Goal: Book appointment/travel/reservation

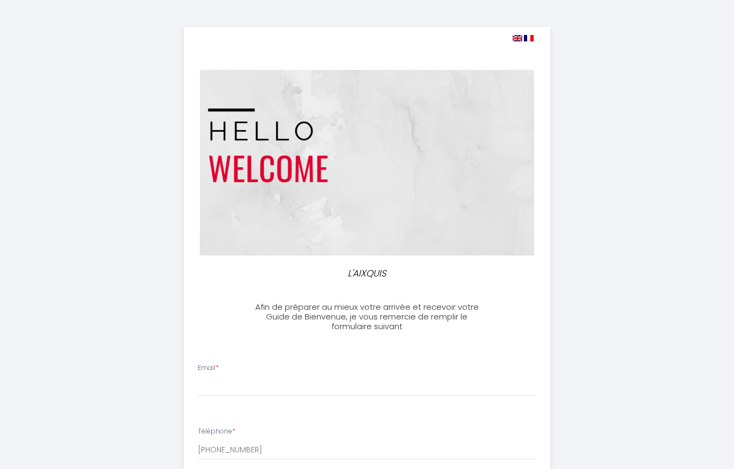
select select
click at [517, 35] on img at bounding box center [518, 38] width 10 height 6
select select
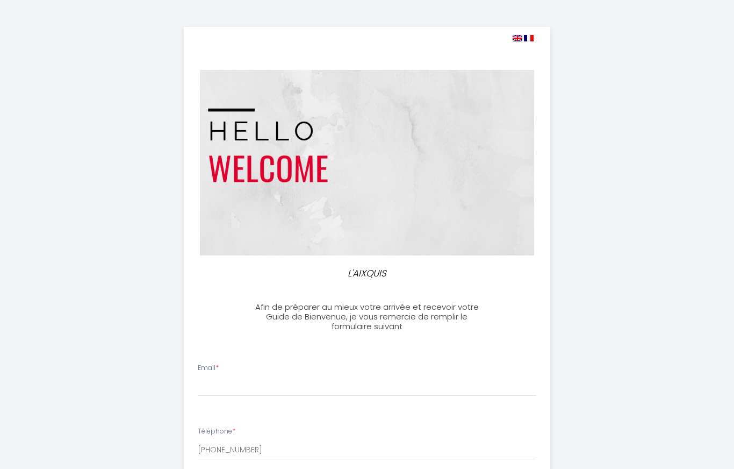
click at [515, 35] on img at bounding box center [518, 38] width 10 height 6
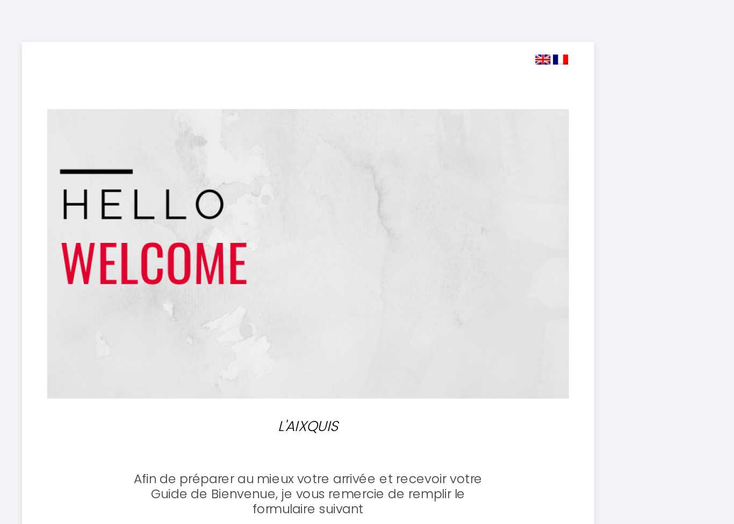
click at [513, 37] on img at bounding box center [518, 38] width 10 height 6
click at [513, 35] on img at bounding box center [518, 38] width 10 height 6
click at [513, 40] on img at bounding box center [518, 38] width 10 height 6
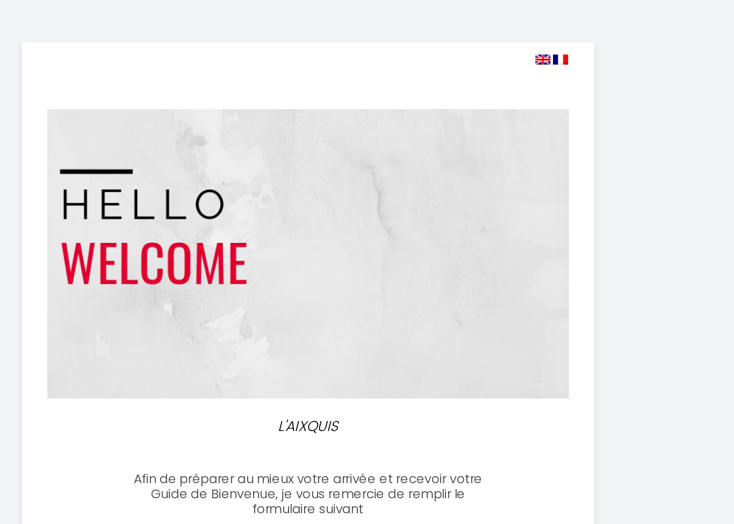
click at [513, 35] on img at bounding box center [518, 38] width 10 height 6
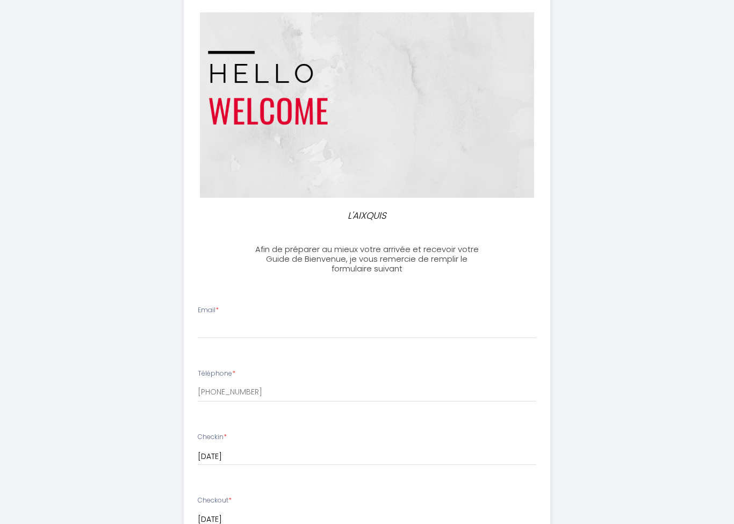
scroll to position [113, 0]
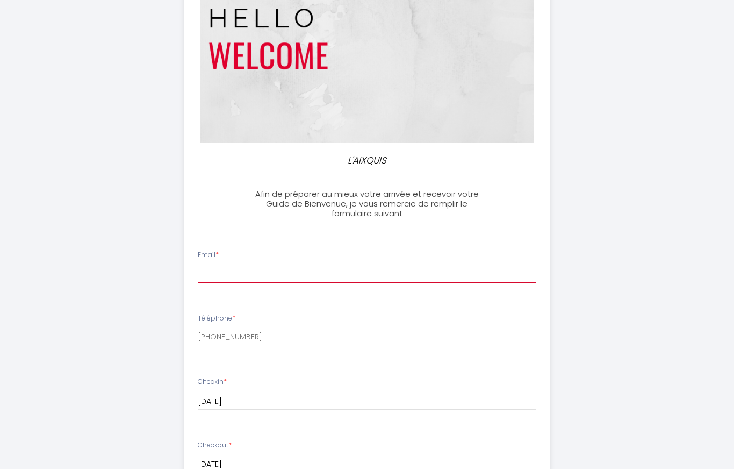
click at [236, 268] on input "Email *" at bounding box center [367, 273] width 339 height 19
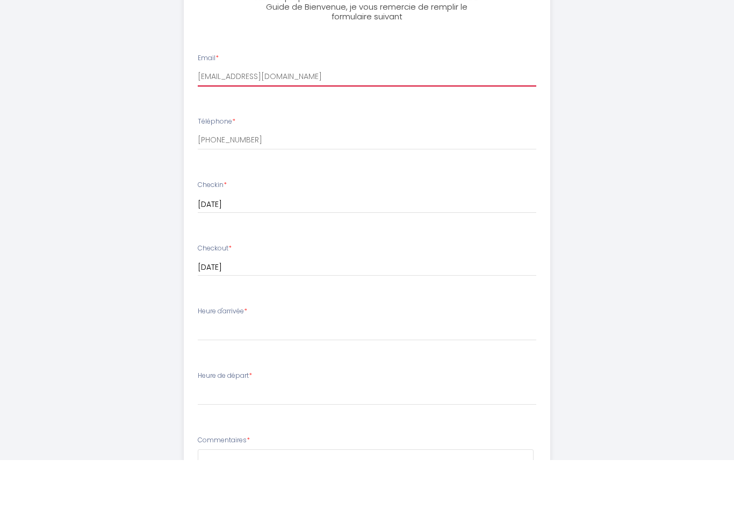
scroll to position [251, 0]
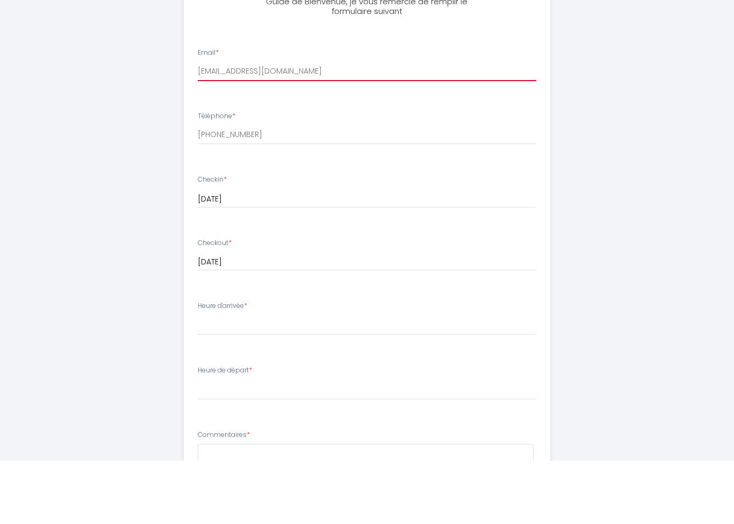
type input "[EMAIL_ADDRESS][DOMAIN_NAME]"
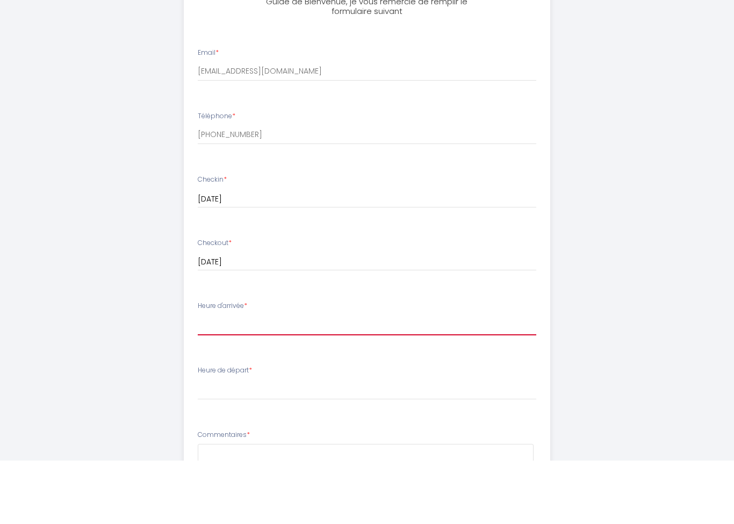
click at [207, 379] on select "16:00 16:30 17:00 17:30 18:00 18:30 19:00 19:30 20:00 20:30 21:00 21:30 22:00" at bounding box center [367, 389] width 339 height 20
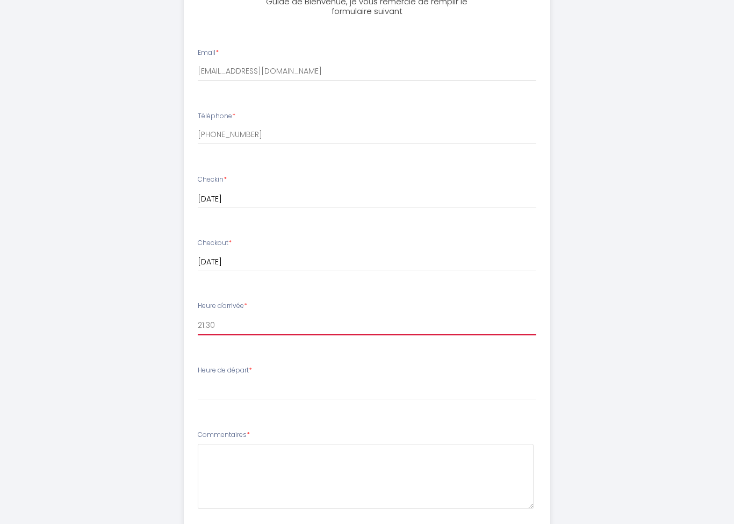
click at [210, 318] on select "16:00 16:30 17:00 17:30 18:00 18:30 19:00 19:30 20:00 20:30 21:00 21:30 22:00" at bounding box center [367, 325] width 339 height 20
select select "16:00"
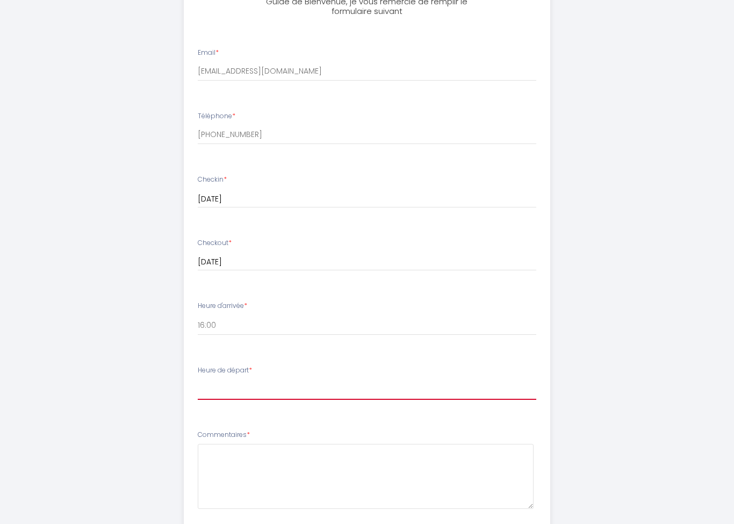
click at [205, 379] on select "00:00 00:30 01:00 01:30 02:00 02:30 03:00 03:30 04:00 04:30 05:00 05:30 06:00 0…" at bounding box center [367, 389] width 339 height 20
select select "11:00"
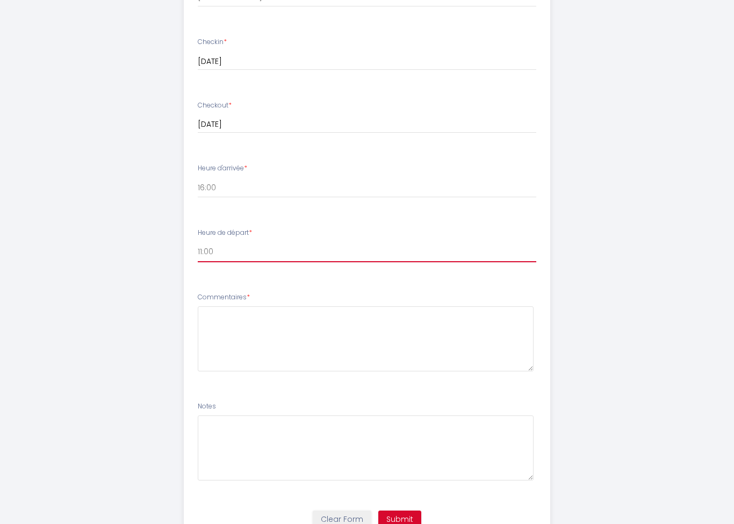
scroll to position [452, 0]
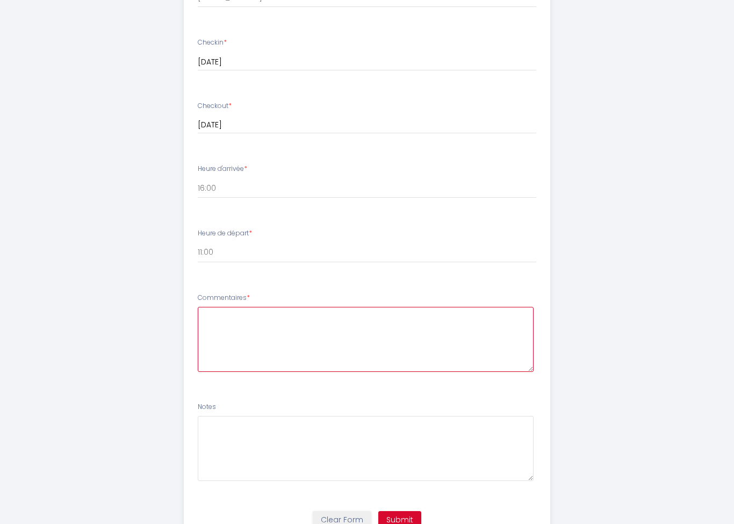
click at [211, 316] on textarea at bounding box center [366, 339] width 336 height 65
type textarea "Mon arrivée sera 14:00. C'est possible de laisser mon baggage à l'apartment à 1…"
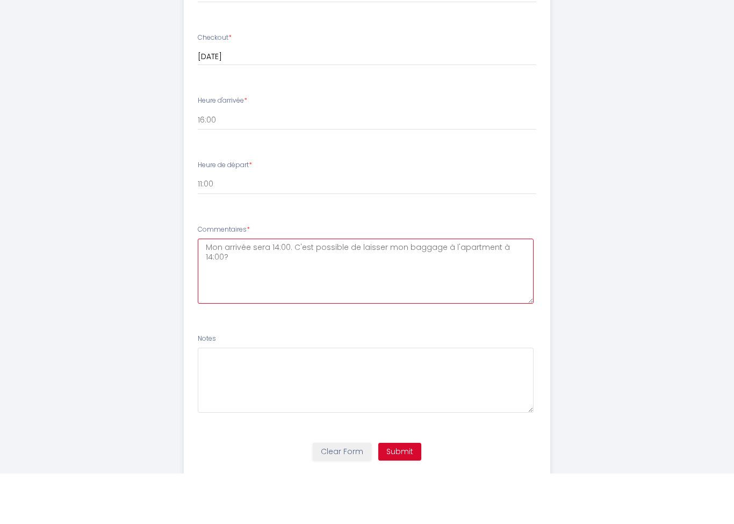
scroll to position [496, 0]
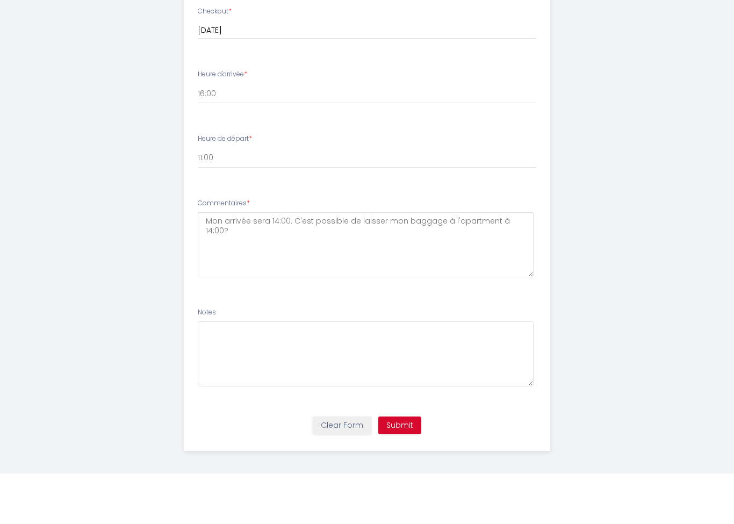
click at [399, 467] on button "Submit" at bounding box center [399, 476] width 43 height 18
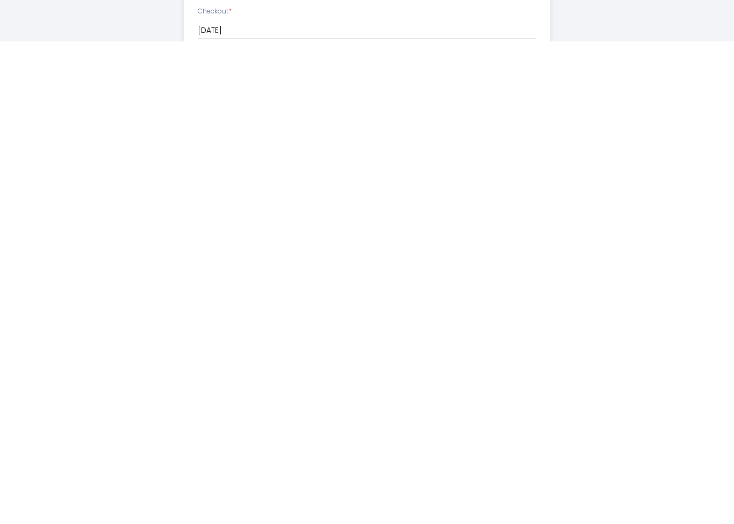
scroll to position [13, 0]
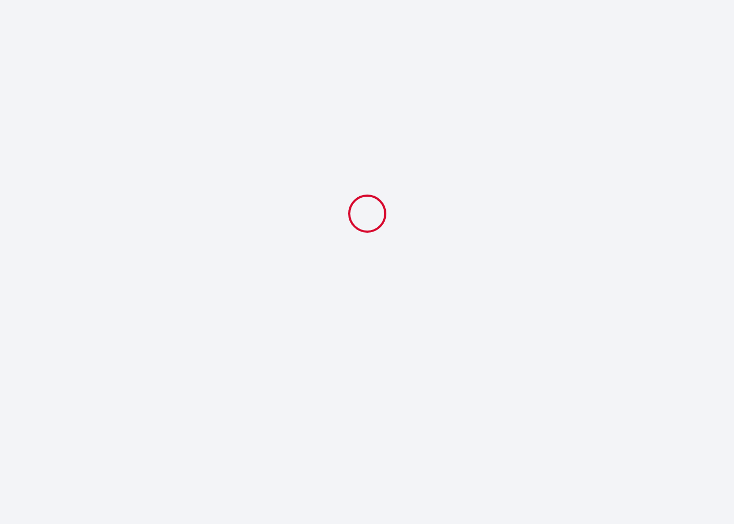
select select "11:00"
